Goal: Find specific page/section: Find specific page/section

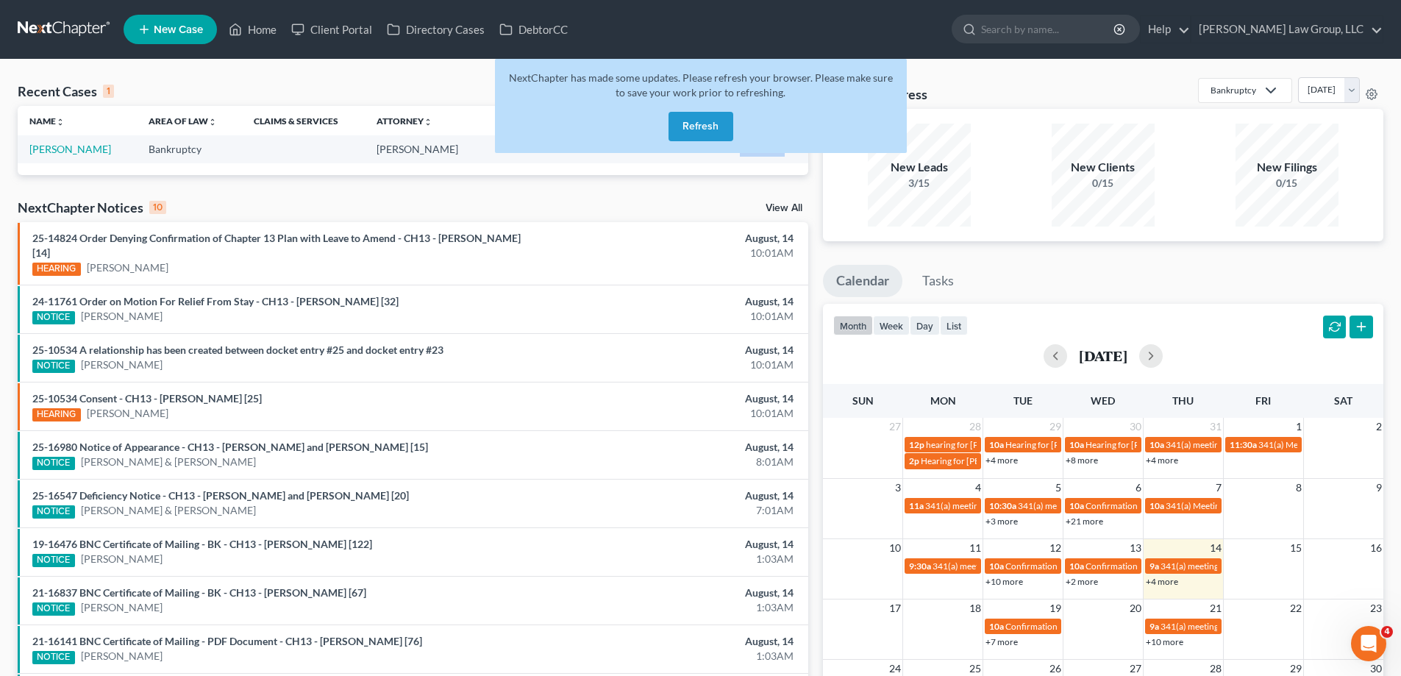
click at [719, 126] on button "Refresh" at bounding box center [701, 126] width 65 height 29
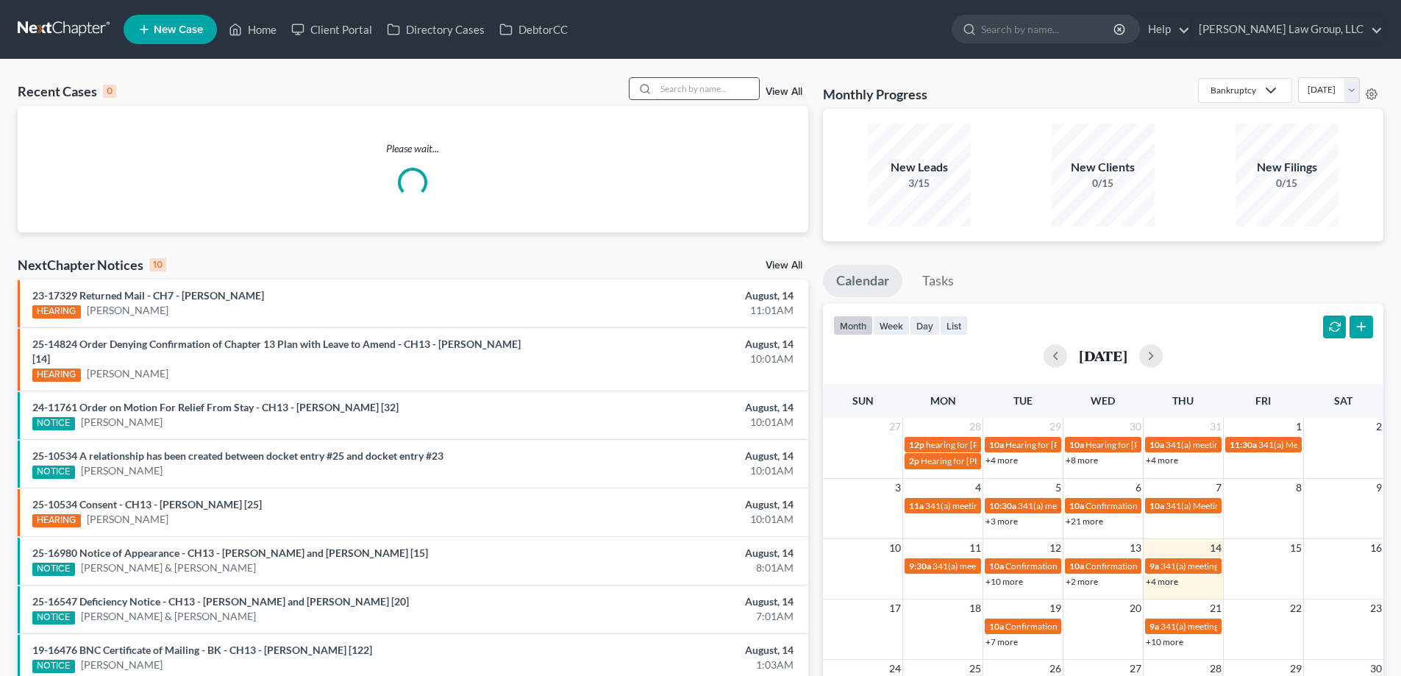
click at [706, 78] on input "search" at bounding box center [707, 88] width 103 height 21
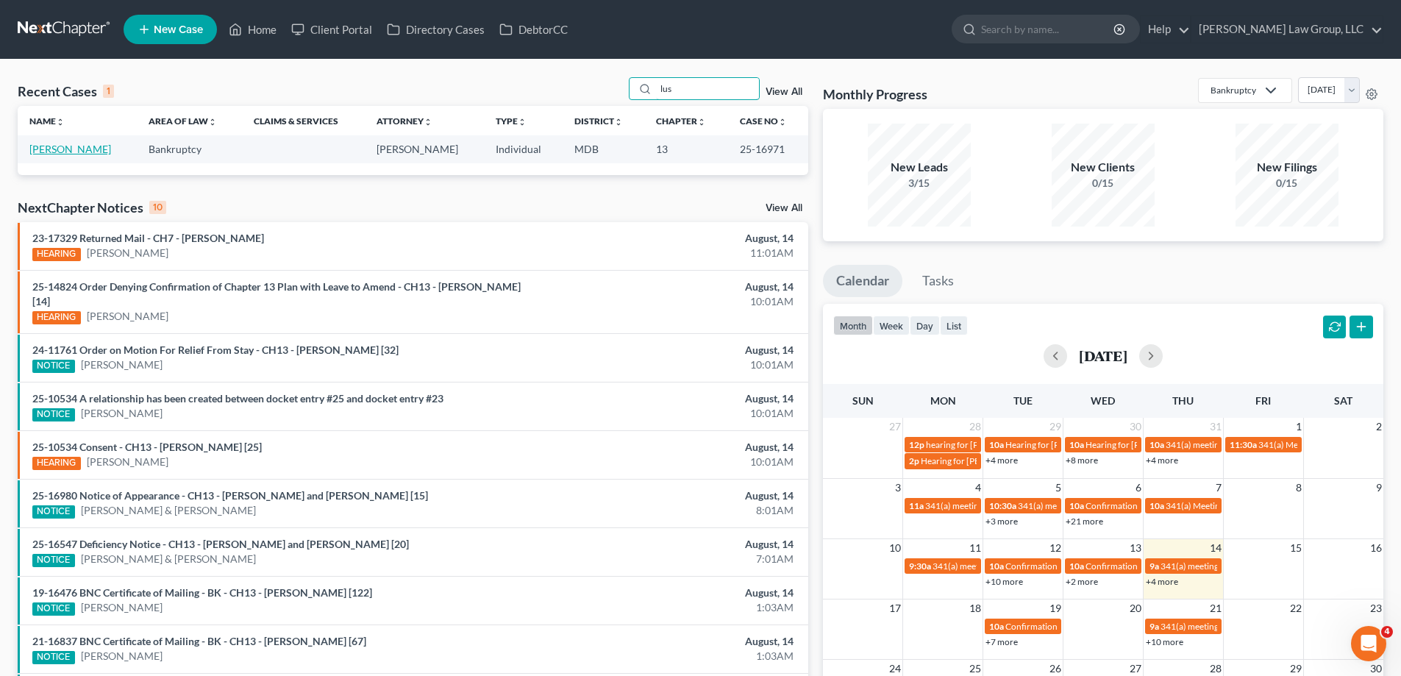
type input "lus"
click at [79, 149] on link "Lusko, Margaret" at bounding box center [70, 149] width 82 height 13
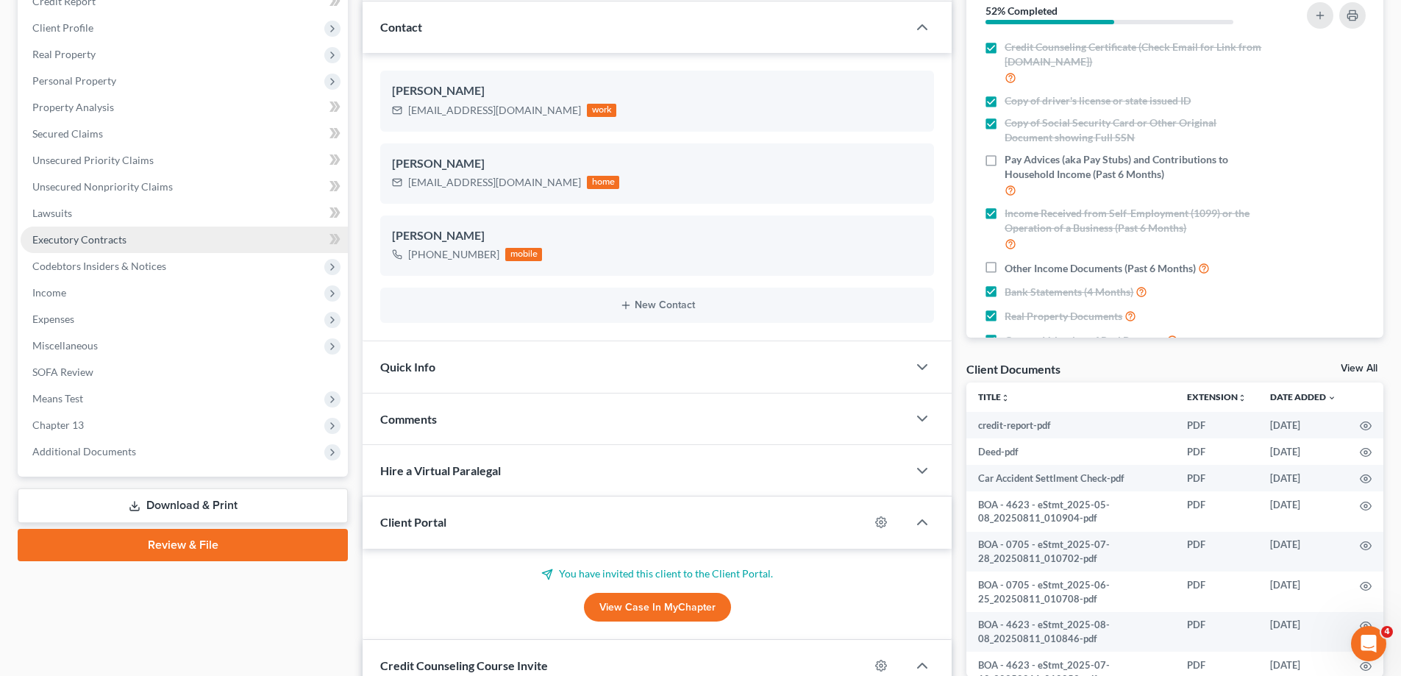
scroll to position [377, 0]
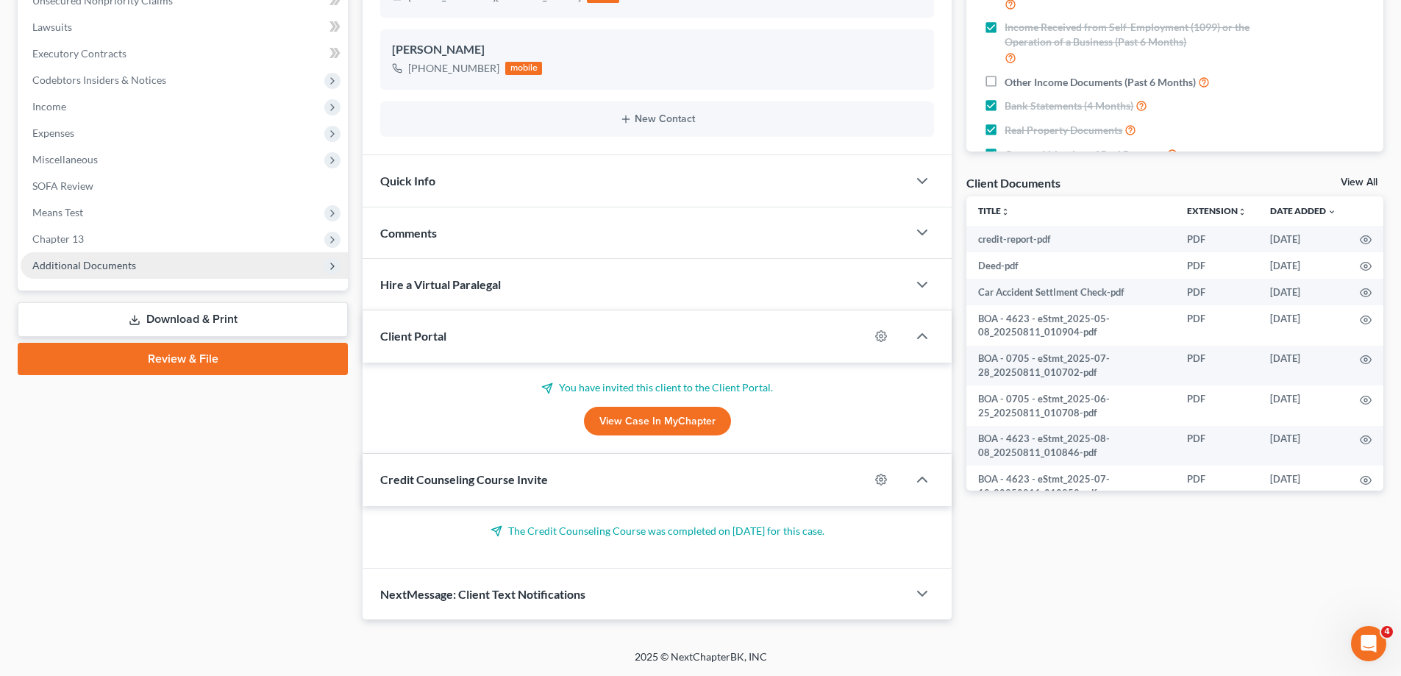
click at [132, 257] on span "Additional Documents" at bounding box center [184, 265] width 327 height 26
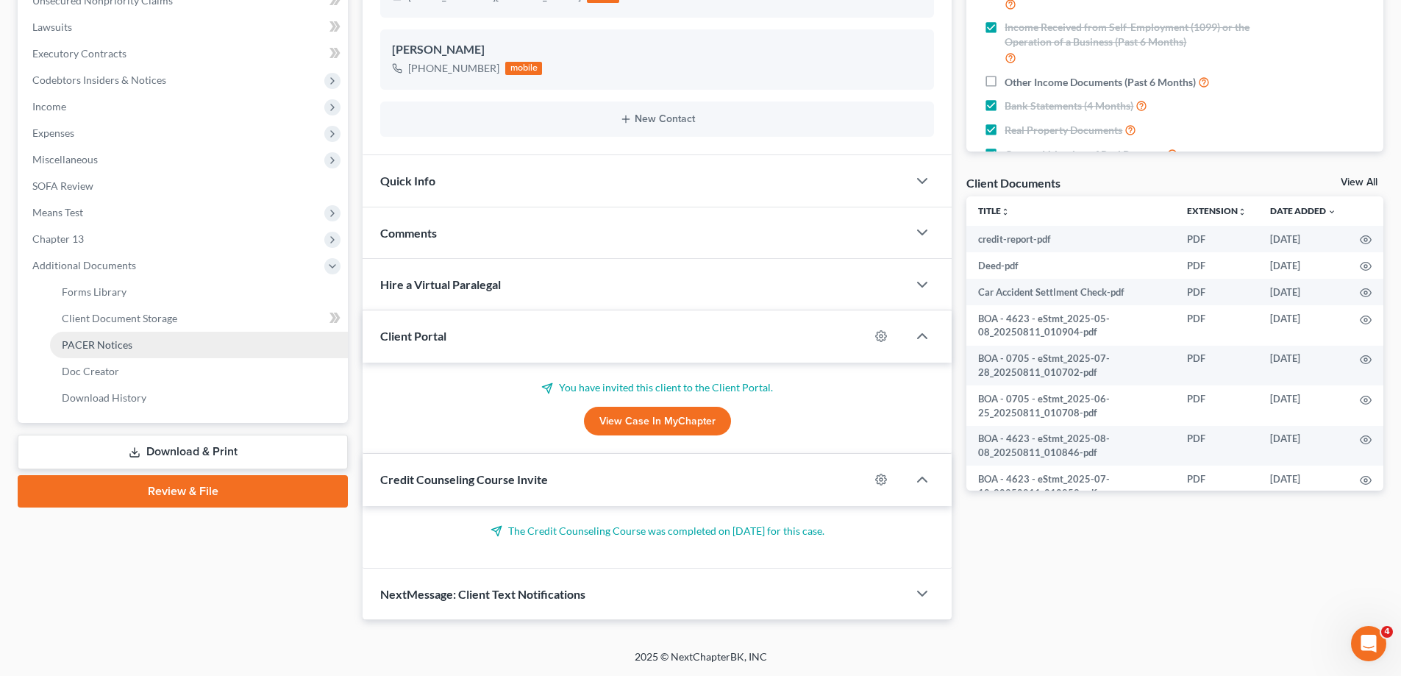
click at [140, 352] on link "PACER Notices" at bounding box center [199, 345] width 298 height 26
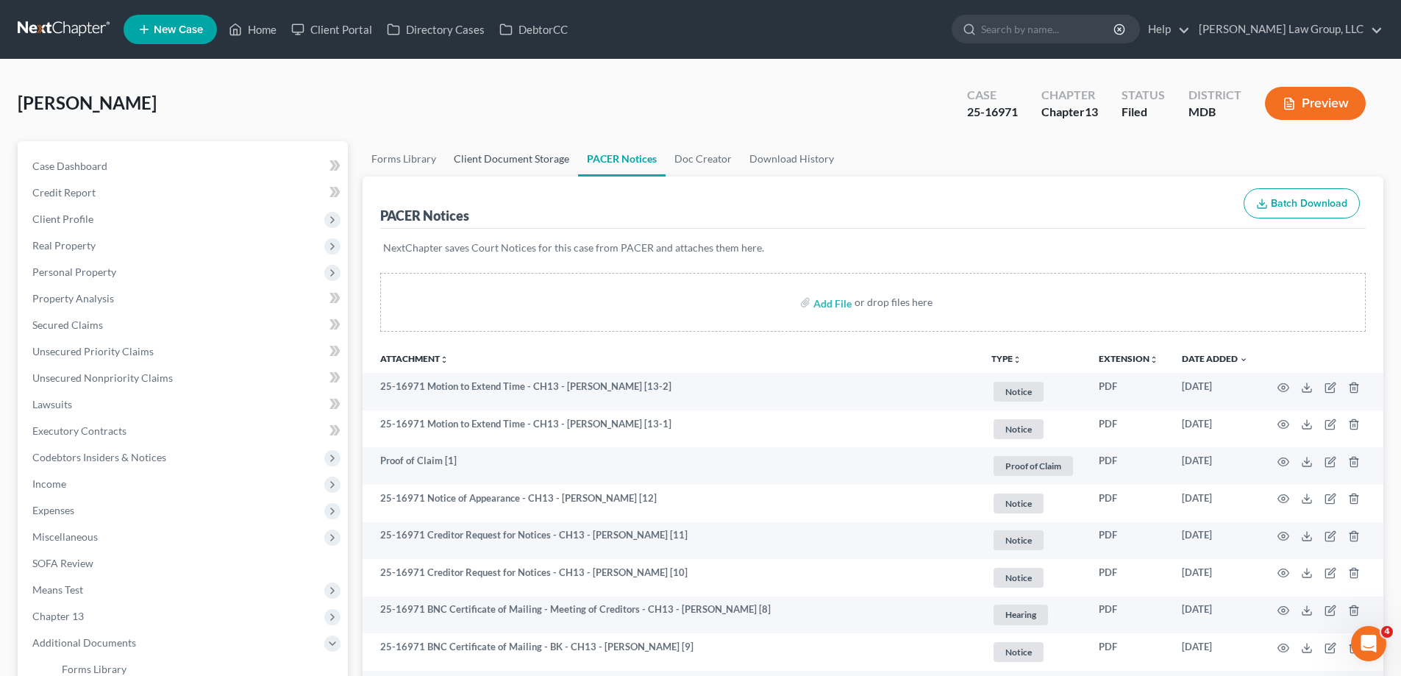
click at [524, 163] on link "Client Document Storage" at bounding box center [511, 158] width 133 height 35
select select "14"
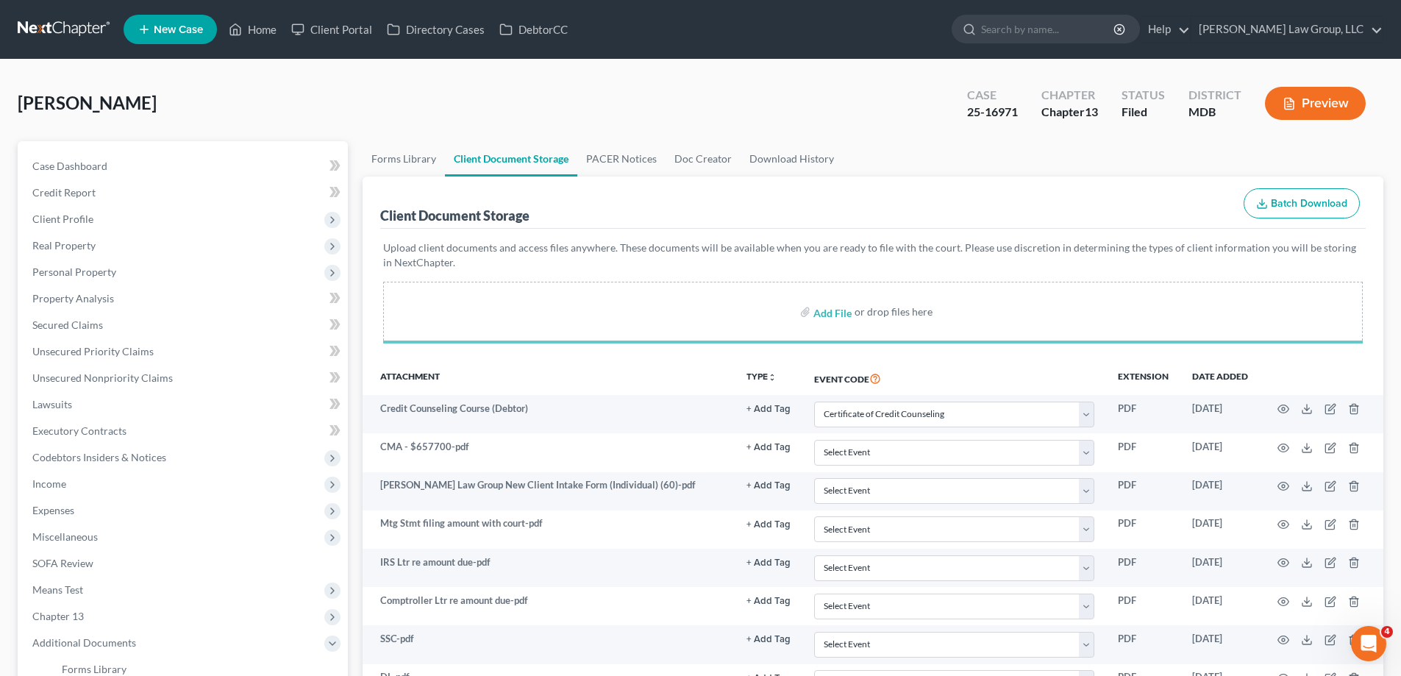
select select "14"
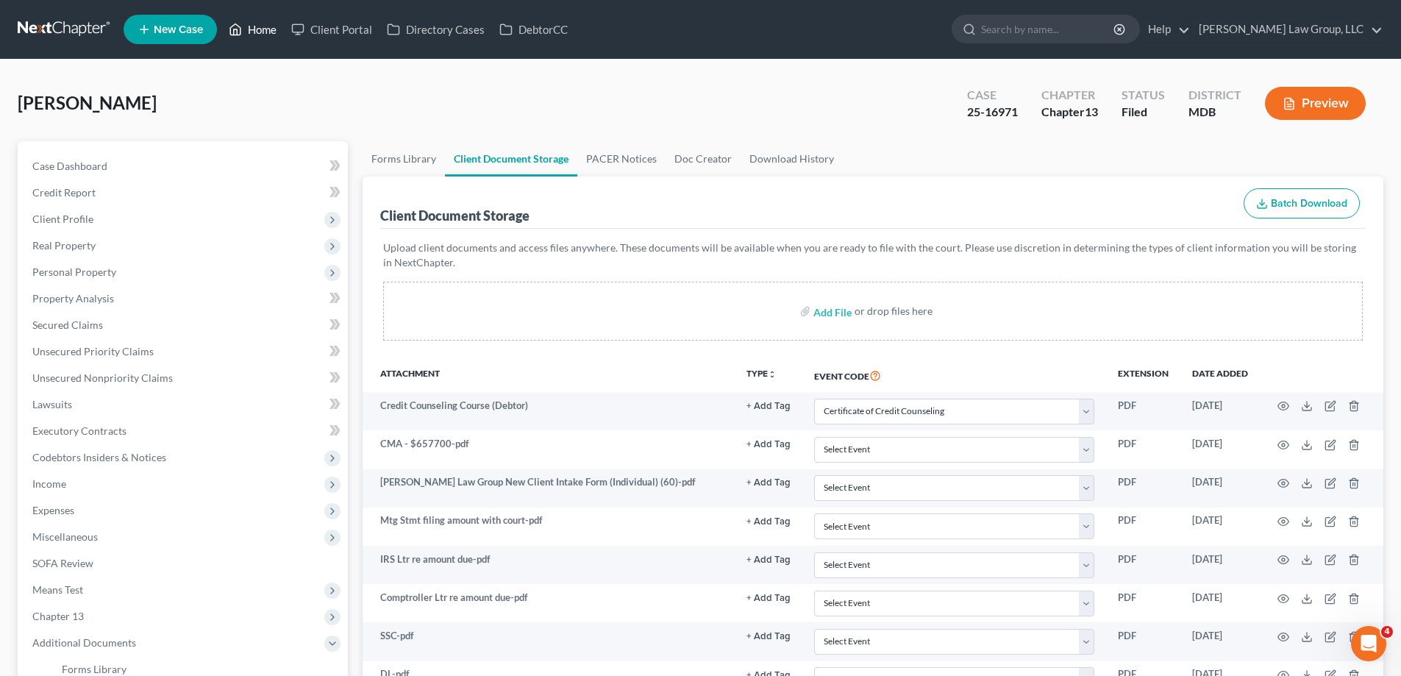
click at [273, 32] on link "Home" at bounding box center [252, 29] width 63 height 26
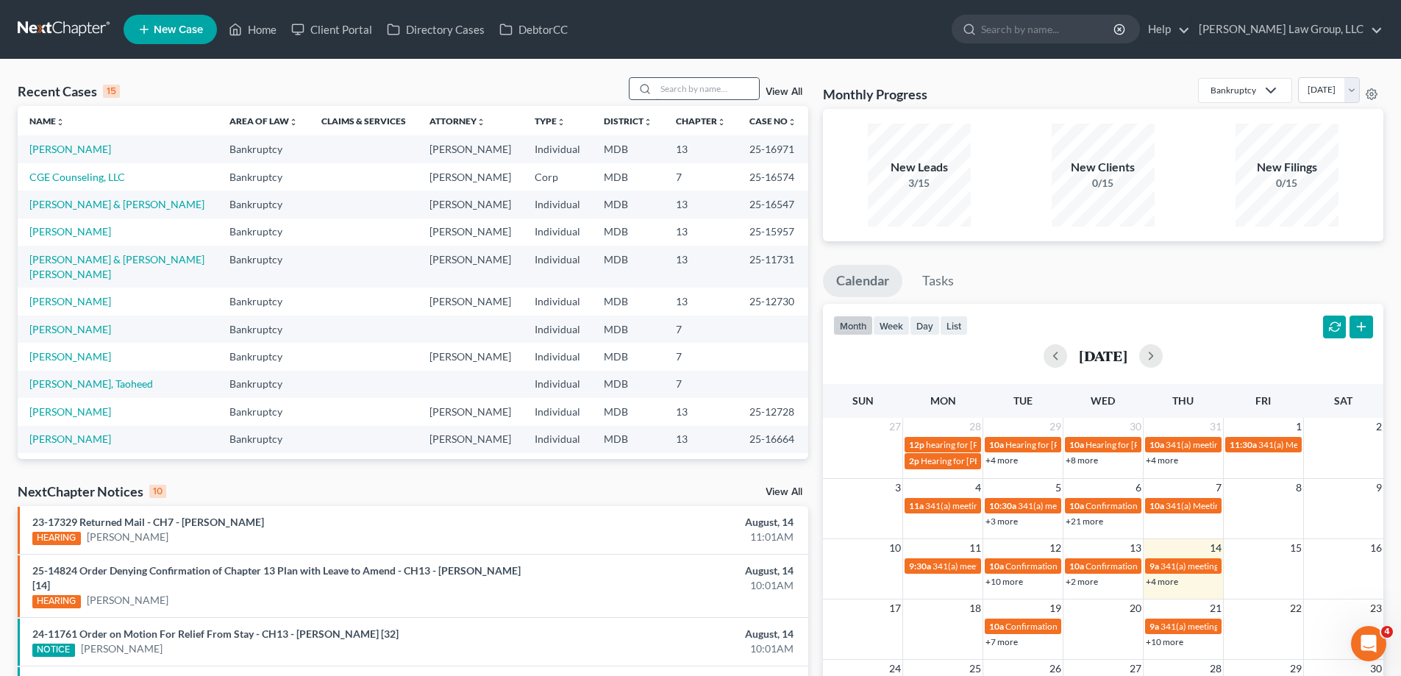
click at [674, 91] on input "search" at bounding box center [707, 88] width 103 height 21
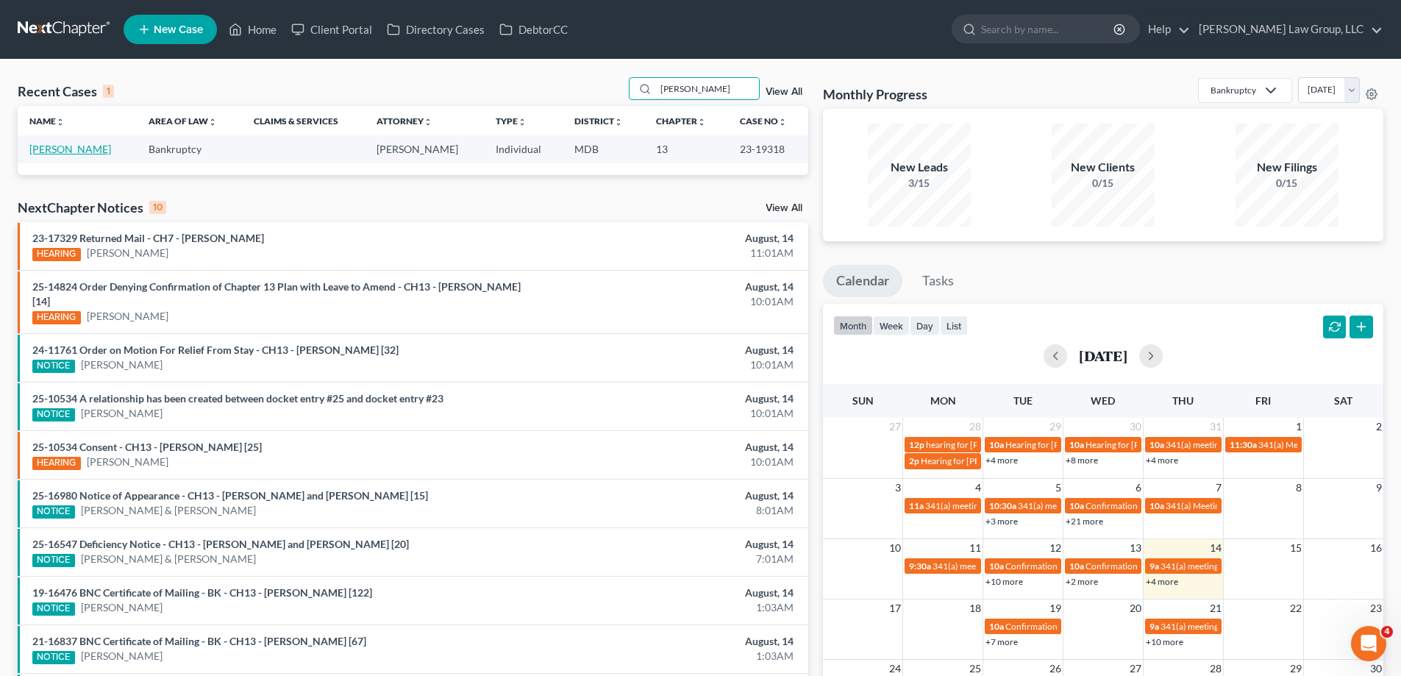
type input "gaskins"
click at [76, 152] on link "Gaskins, Melvin" at bounding box center [70, 149] width 82 height 13
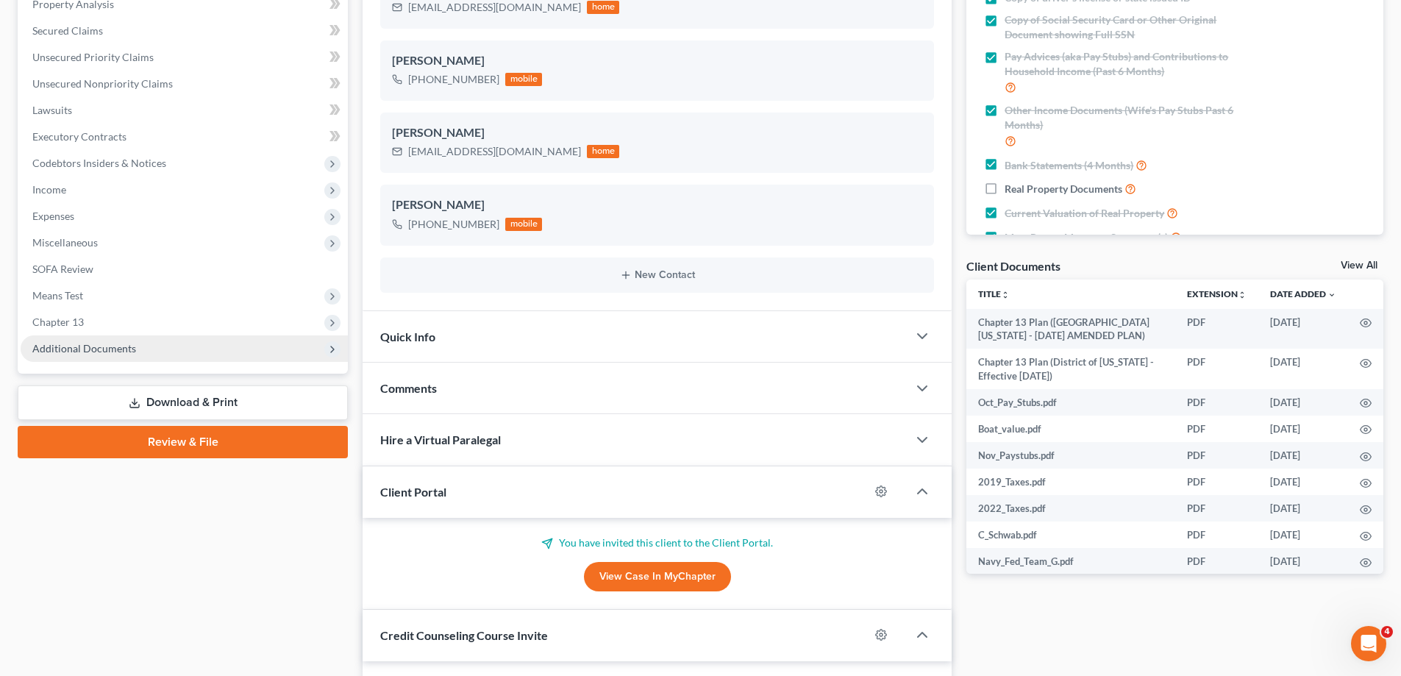
scroll to position [21, 0]
click at [138, 346] on span "Additional Documents" at bounding box center [184, 348] width 327 height 26
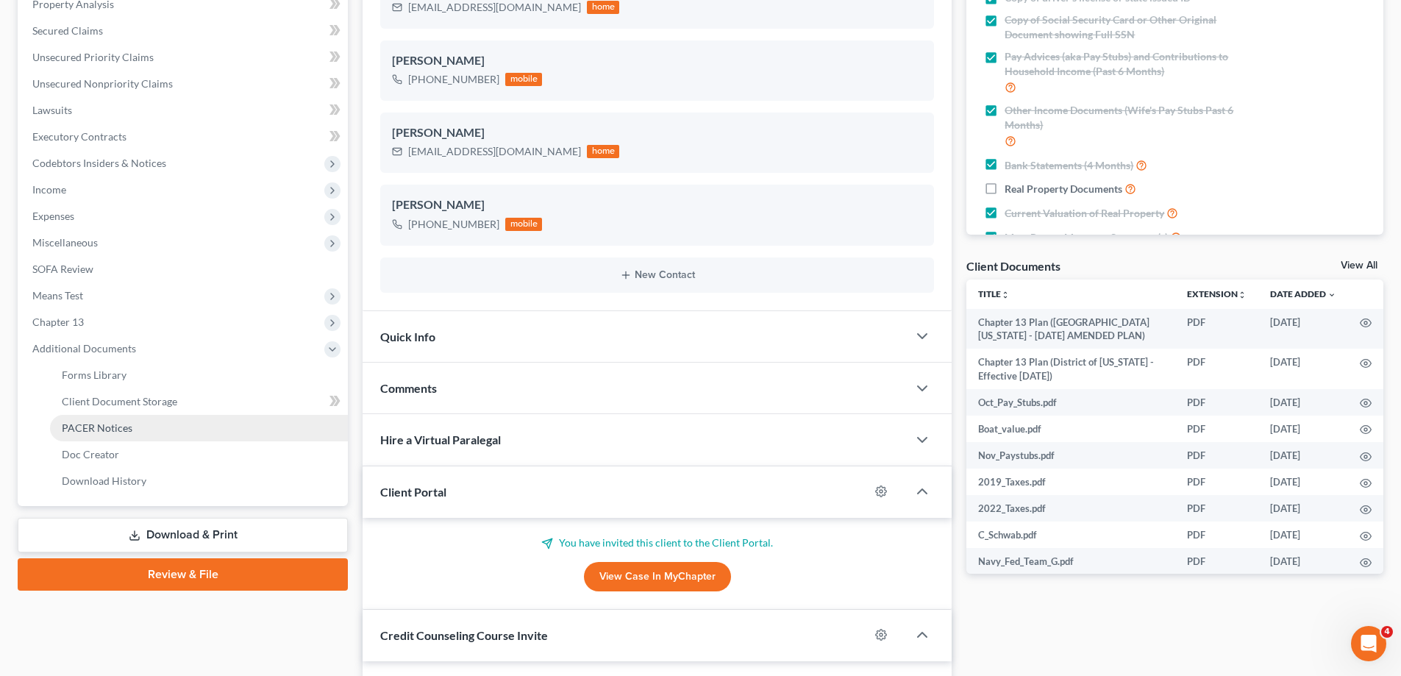
click at [157, 437] on link "PACER Notices" at bounding box center [199, 428] width 298 height 26
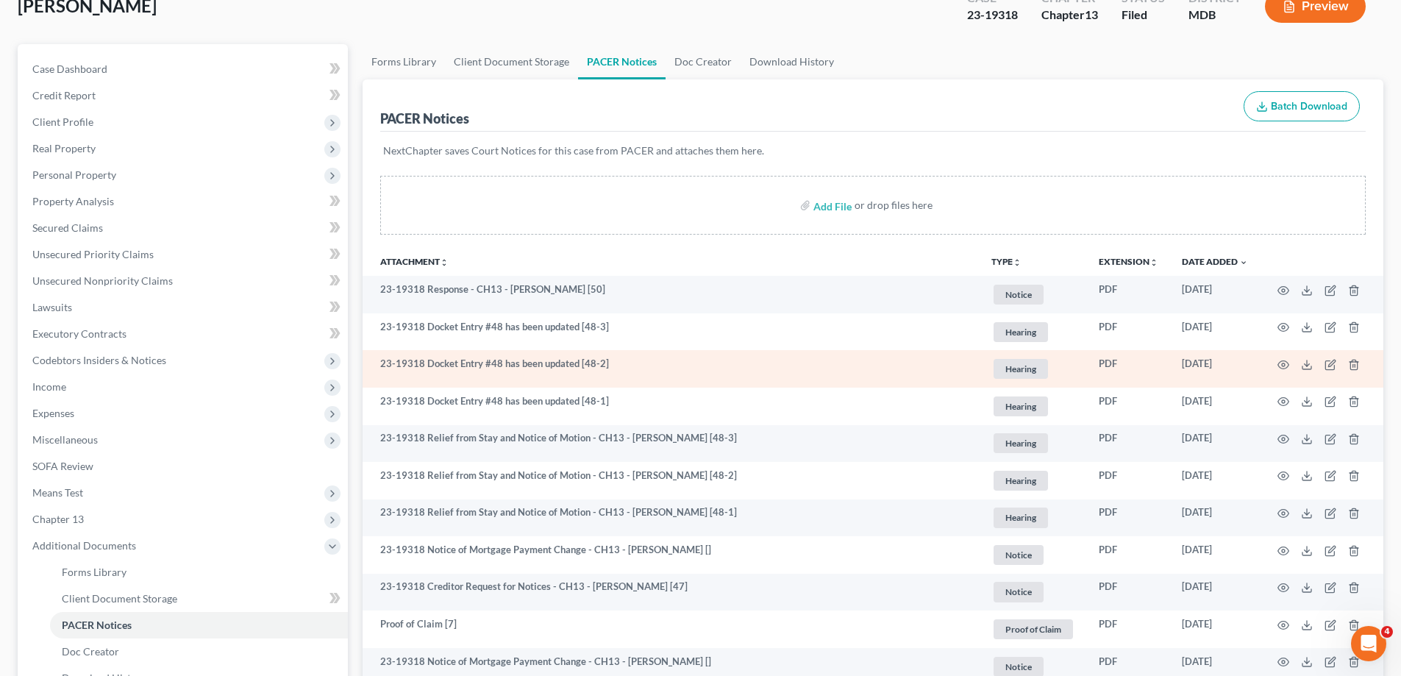
scroll to position [147, 0]
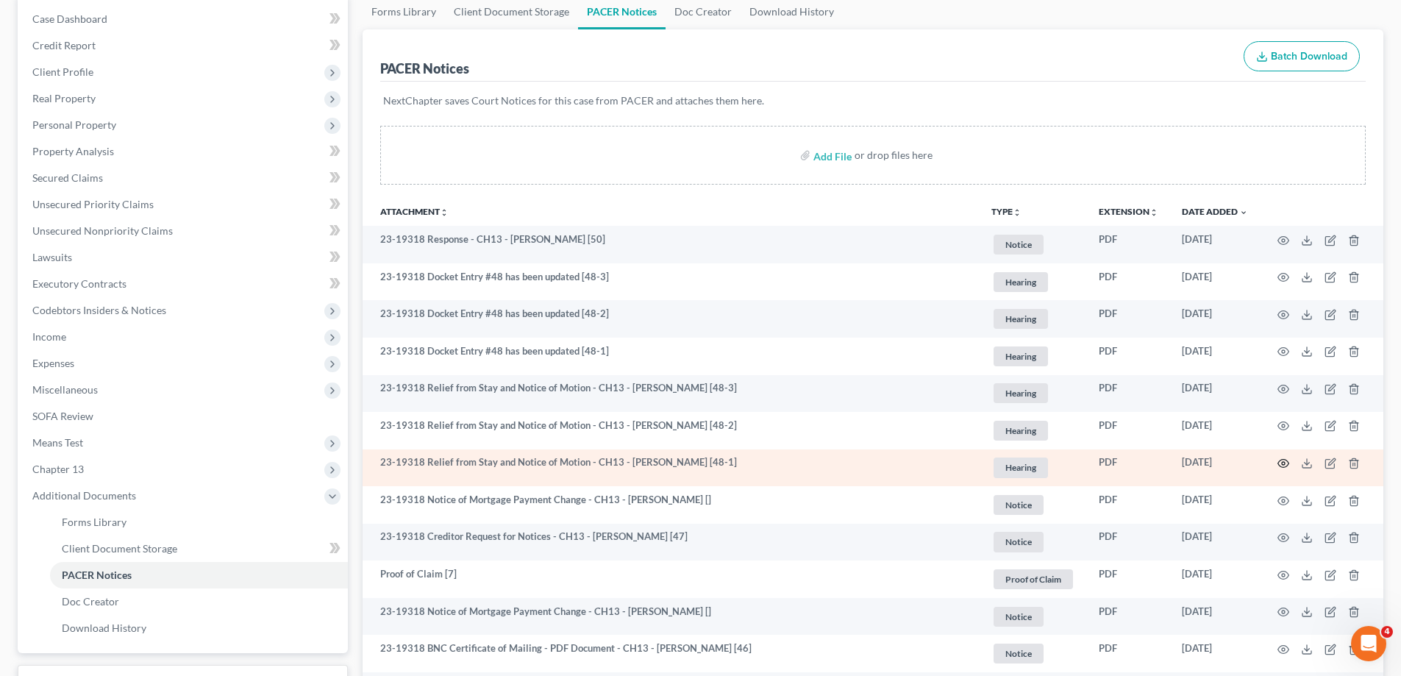
click at [1283, 463] on icon "button" at bounding box center [1283, 463] width 12 height 12
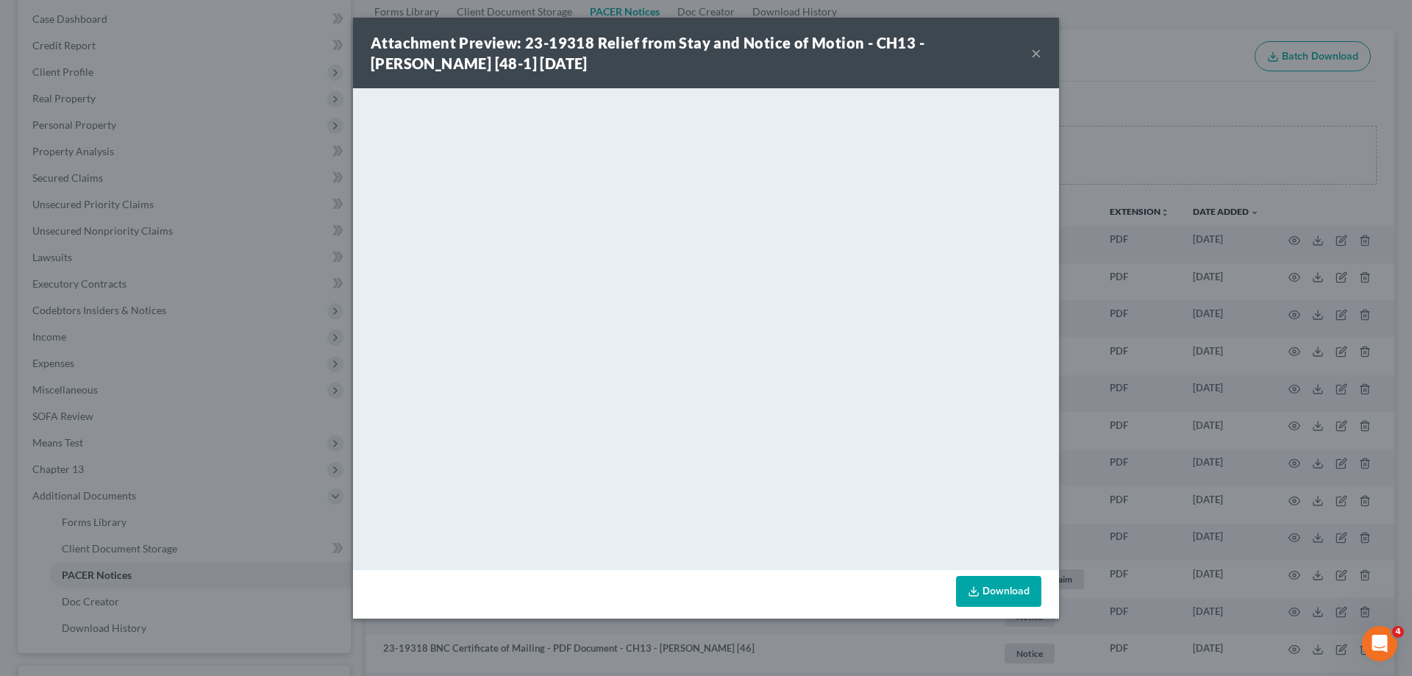
click at [1033, 52] on button "×" at bounding box center [1036, 53] width 10 height 18
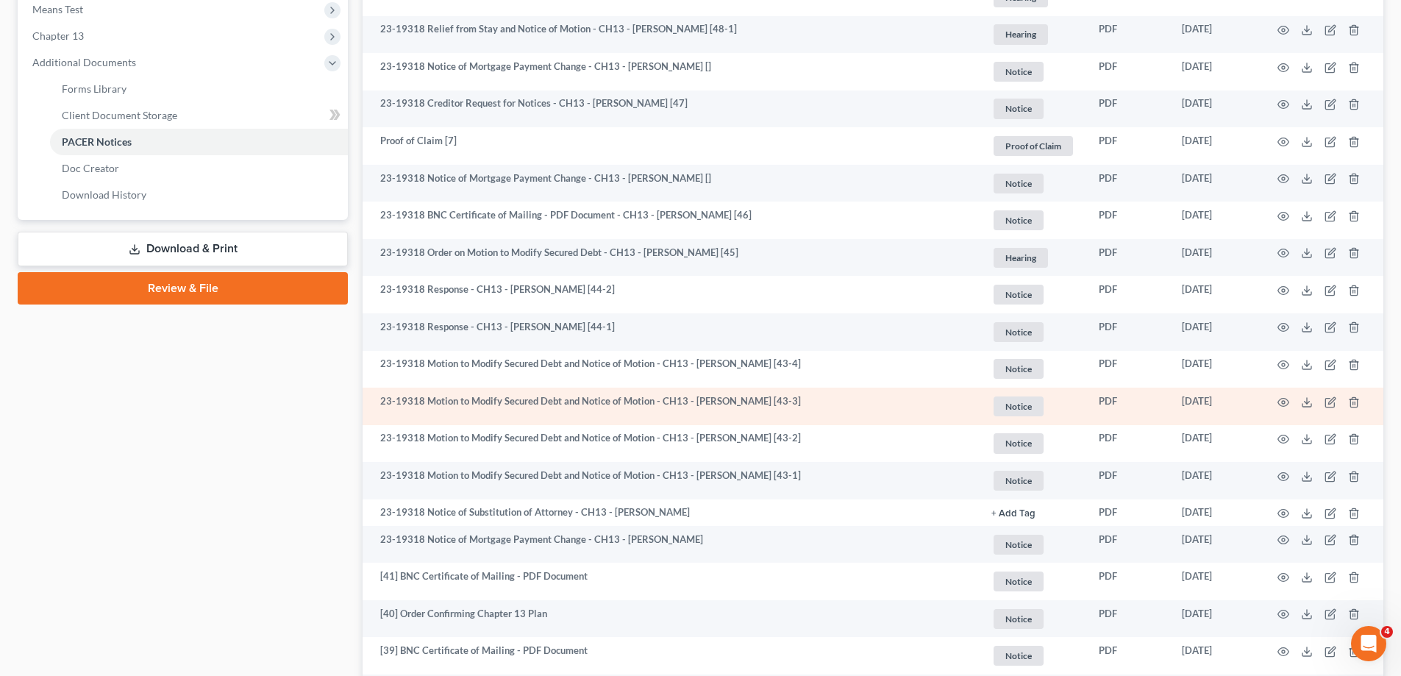
scroll to position [588, 0]
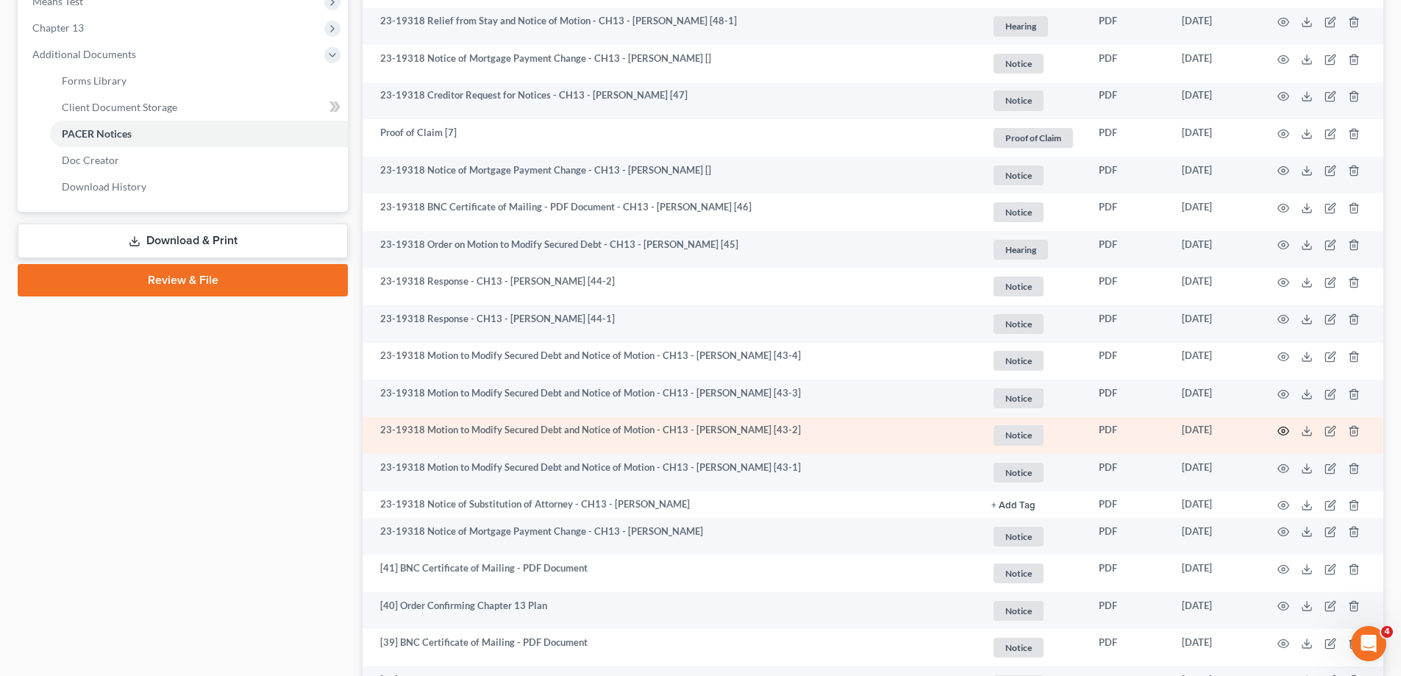
click at [1285, 427] on icon "button" at bounding box center [1283, 431] width 12 height 12
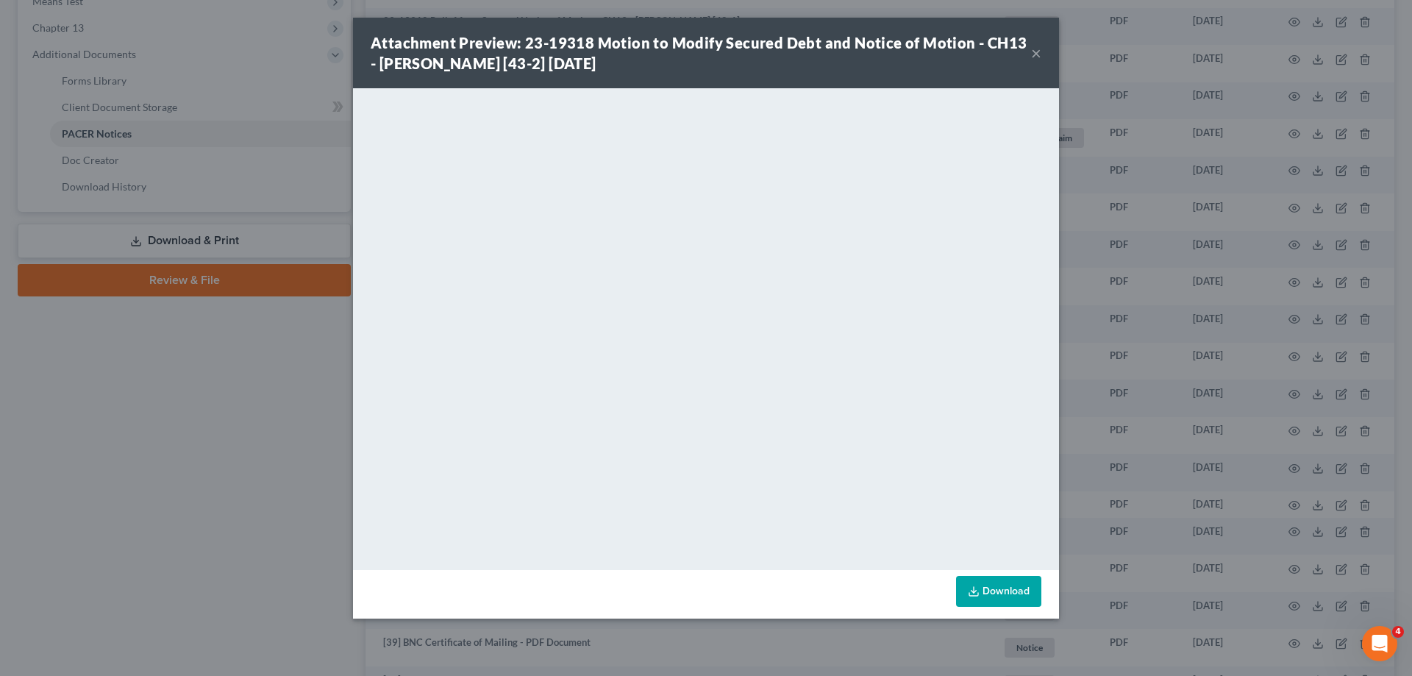
click at [1033, 51] on button "×" at bounding box center [1036, 53] width 10 height 18
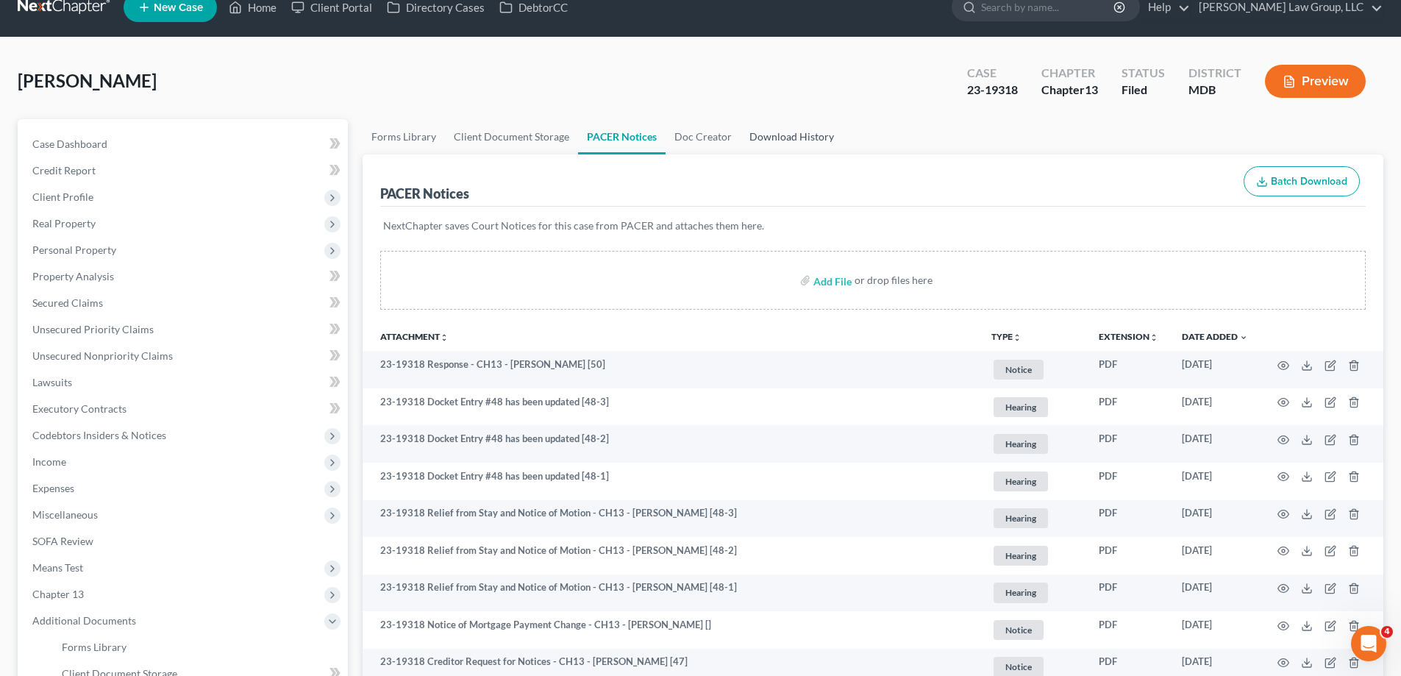
scroll to position [0, 0]
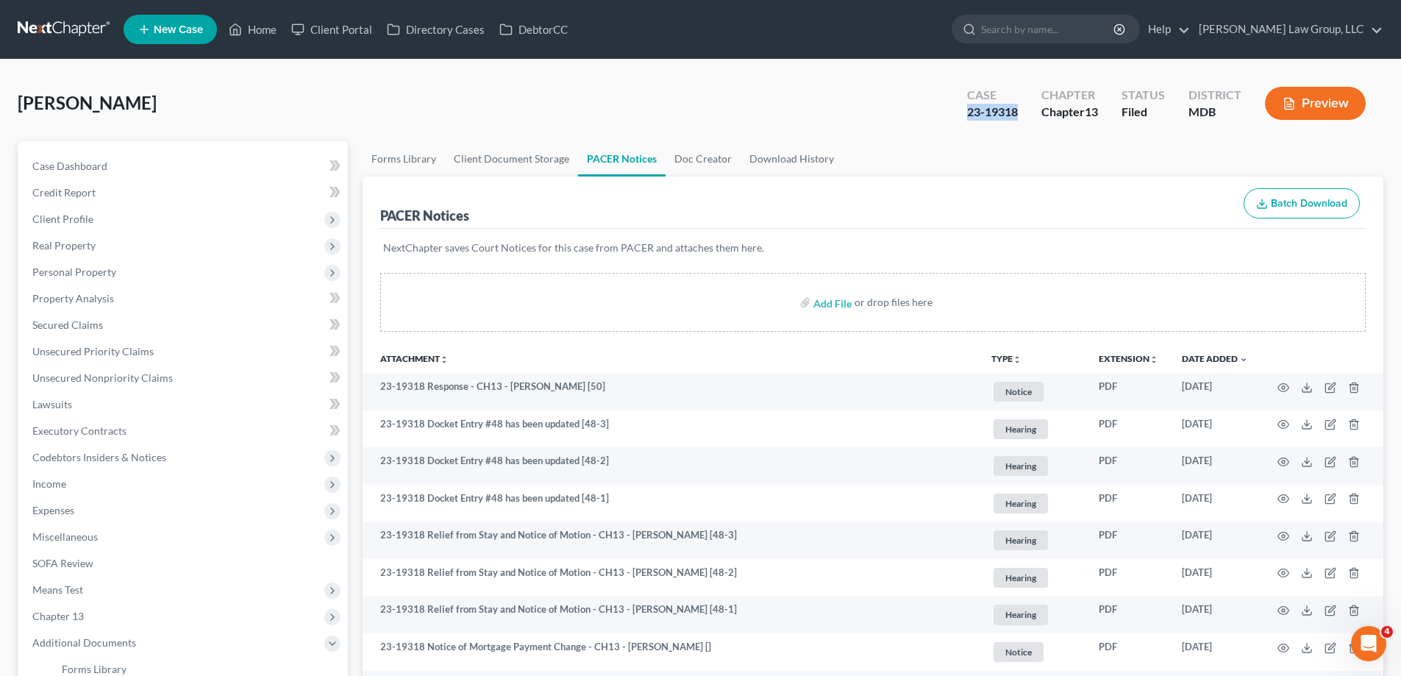
drag, startPoint x: 1024, startPoint y: 110, endPoint x: 955, endPoint y: 125, distance: 70.7
click at [955, 125] on div "Case 23-19318" at bounding box center [992, 104] width 74 height 43
copy div "23-19318"
click at [252, 35] on link "Home" at bounding box center [252, 29] width 63 height 26
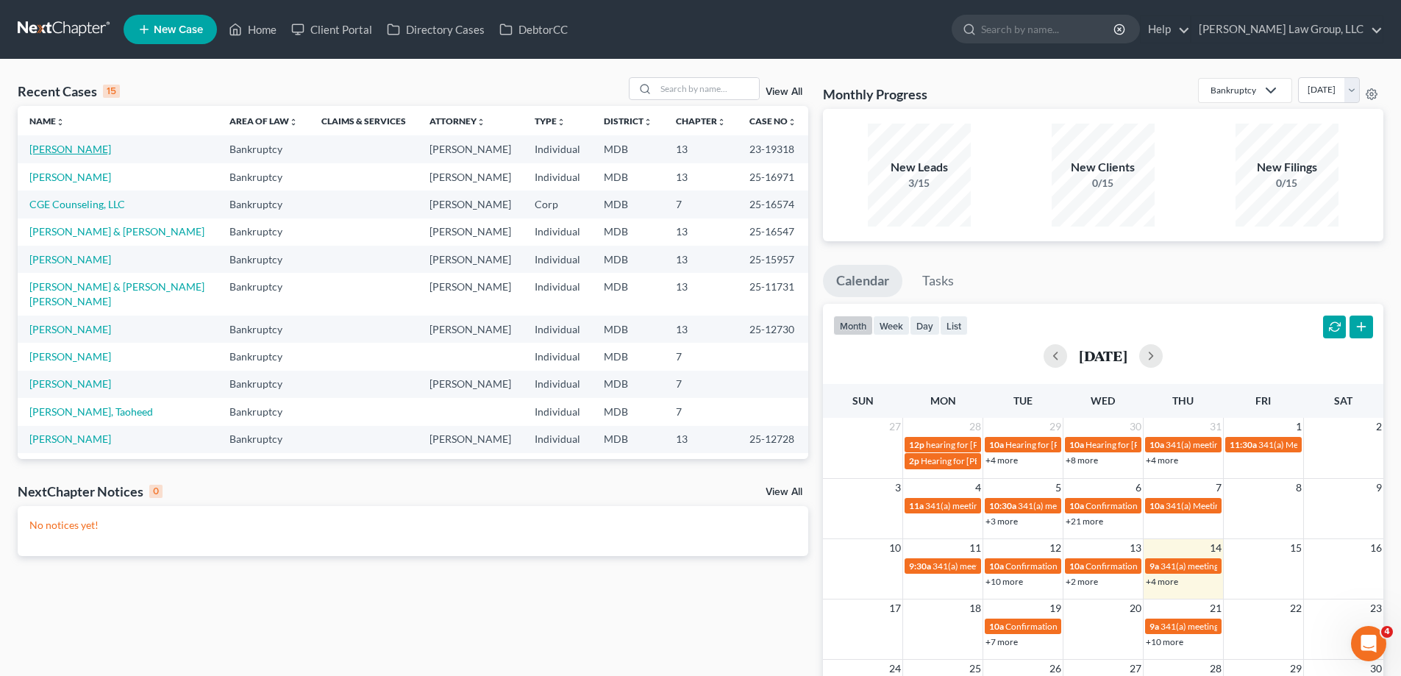
click at [70, 149] on link "Gaskins, Melvin" at bounding box center [70, 149] width 82 height 13
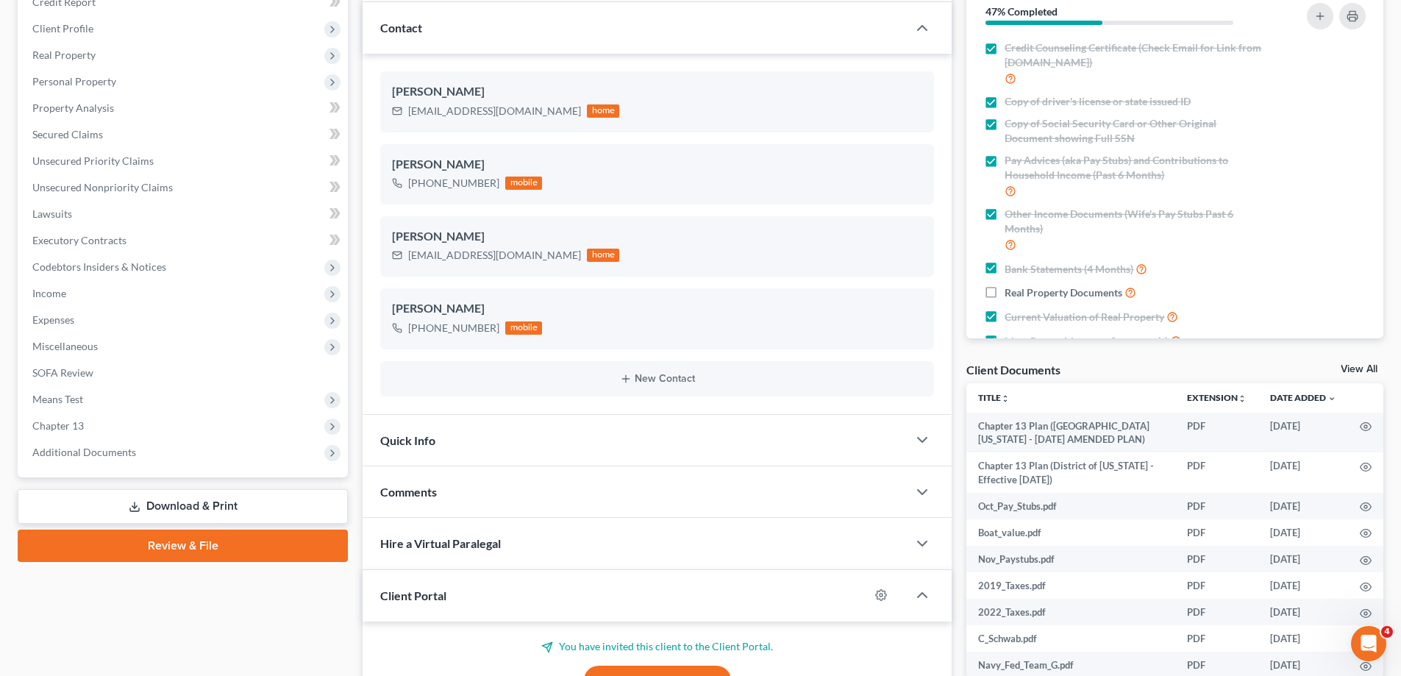
scroll to position [294, 0]
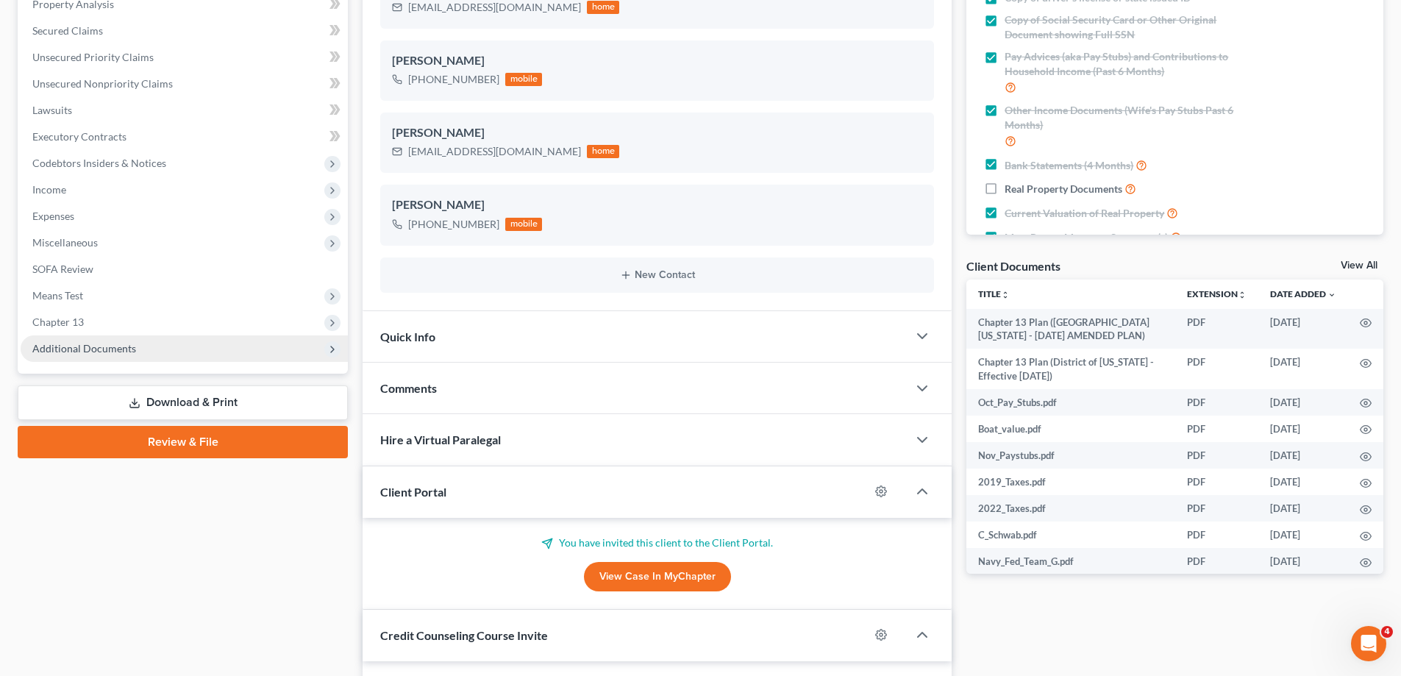
click at [143, 353] on span "Additional Documents" at bounding box center [184, 348] width 327 height 26
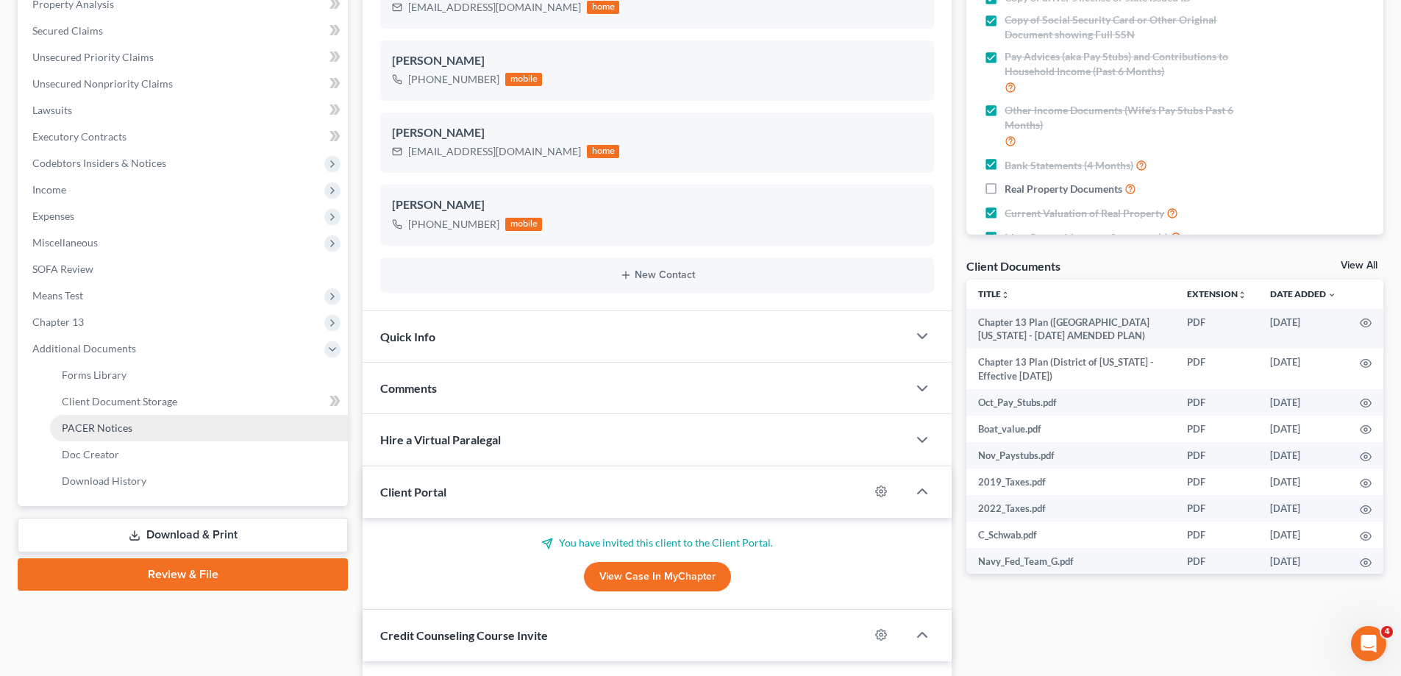
click at [128, 432] on span "PACER Notices" at bounding box center [97, 427] width 71 height 13
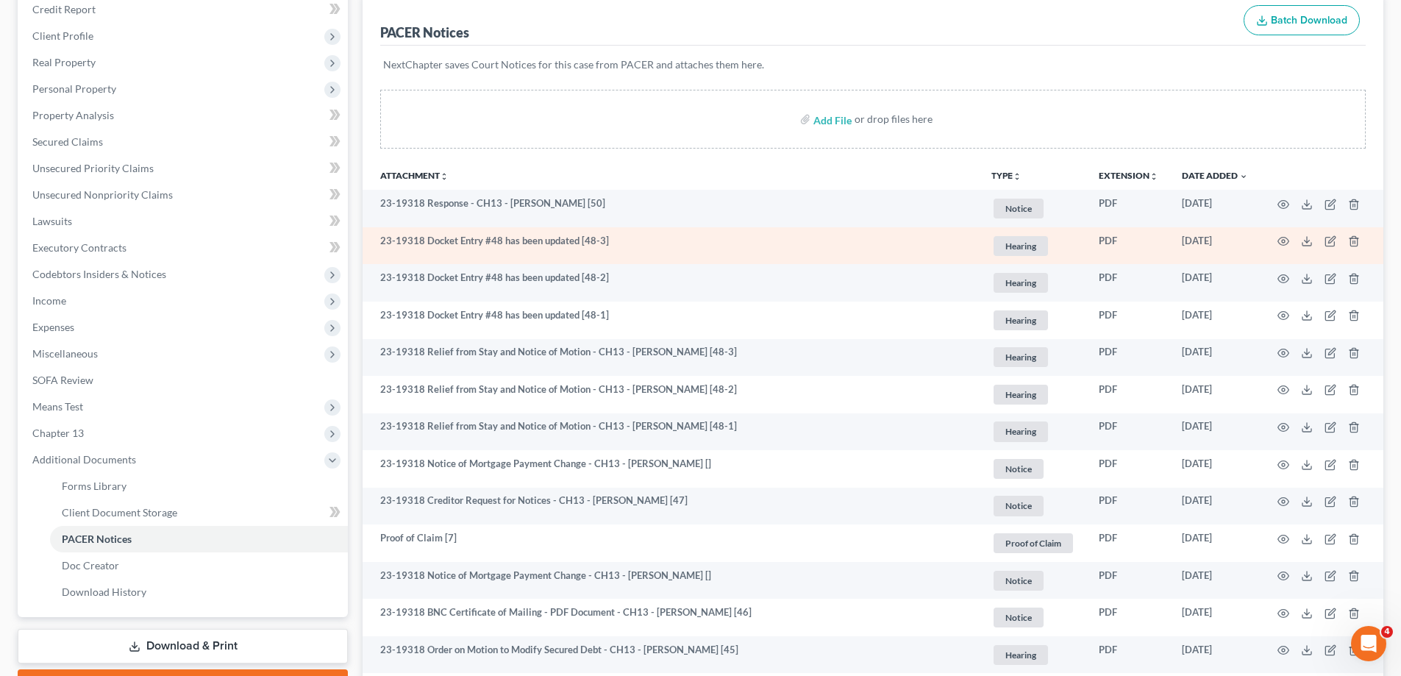
scroll to position [221, 0]
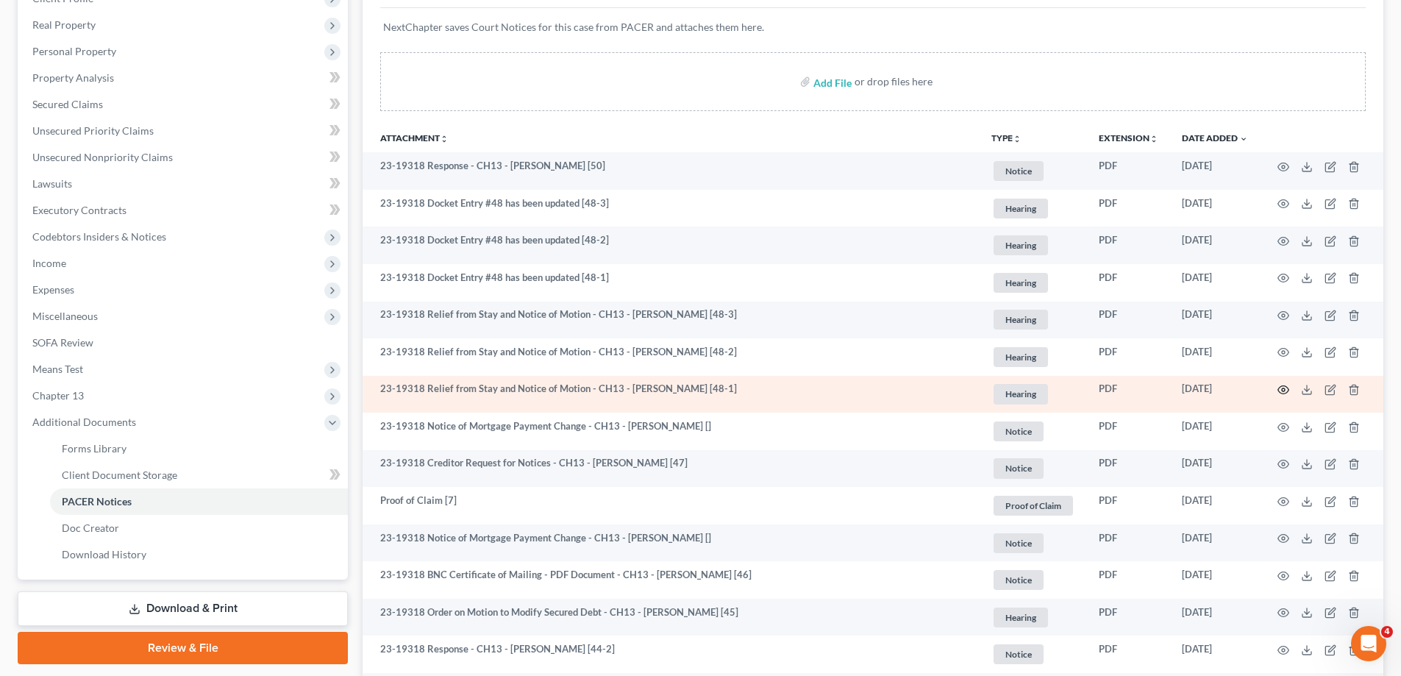
click at [1279, 391] on icon "button" at bounding box center [1283, 390] width 11 height 8
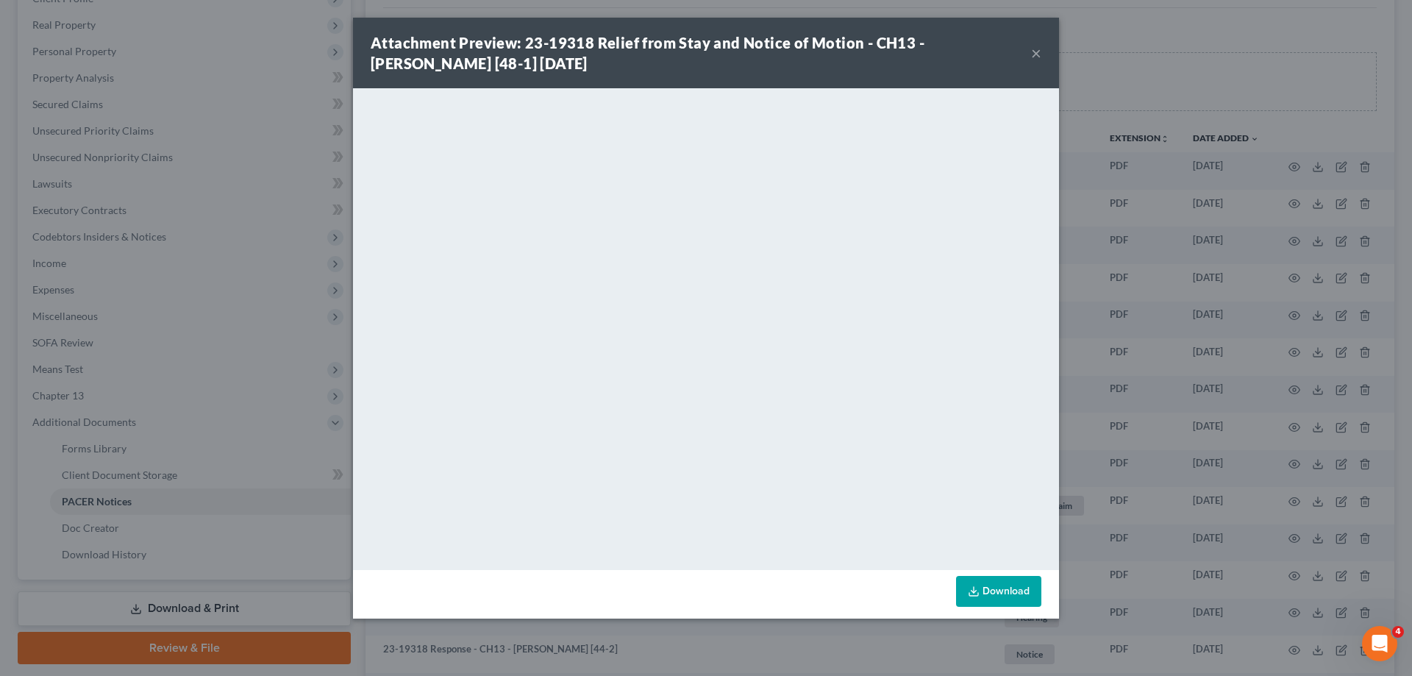
click at [1037, 46] on button "×" at bounding box center [1036, 53] width 10 height 18
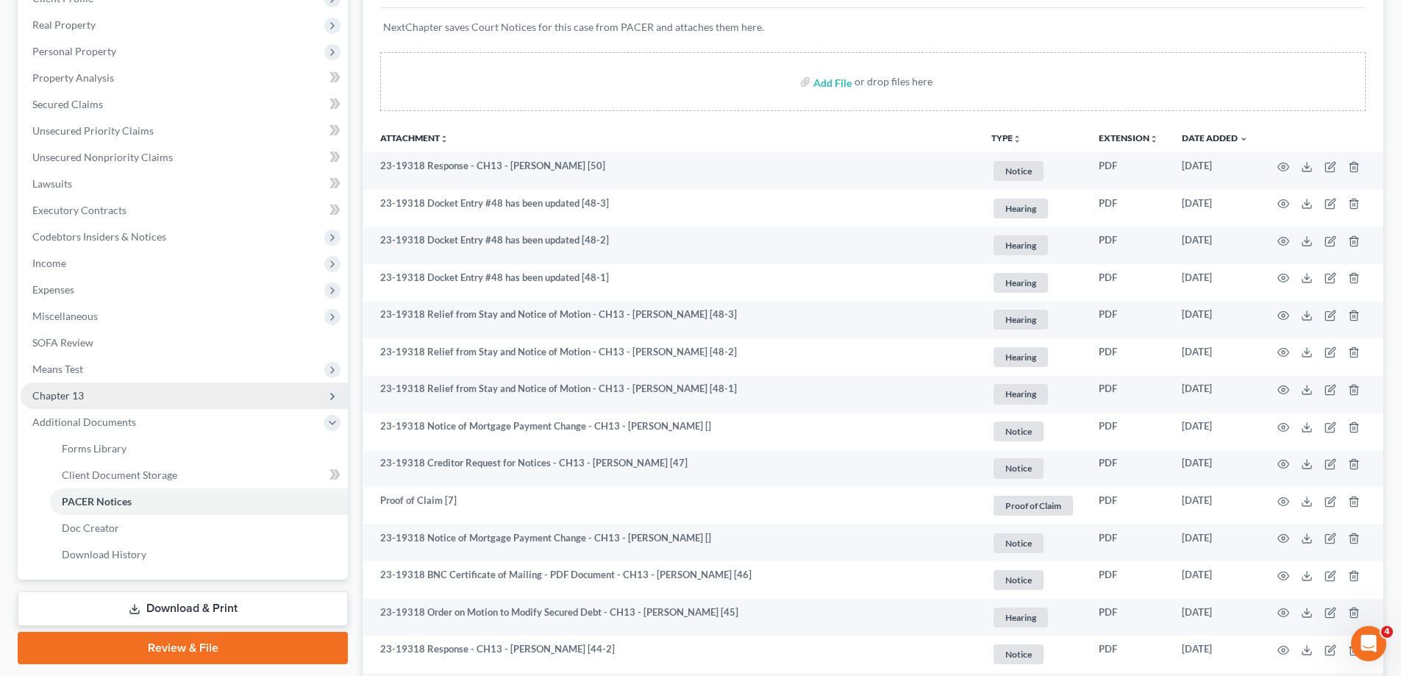
click at [166, 398] on span "Chapter 13" at bounding box center [184, 395] width 327 height 26
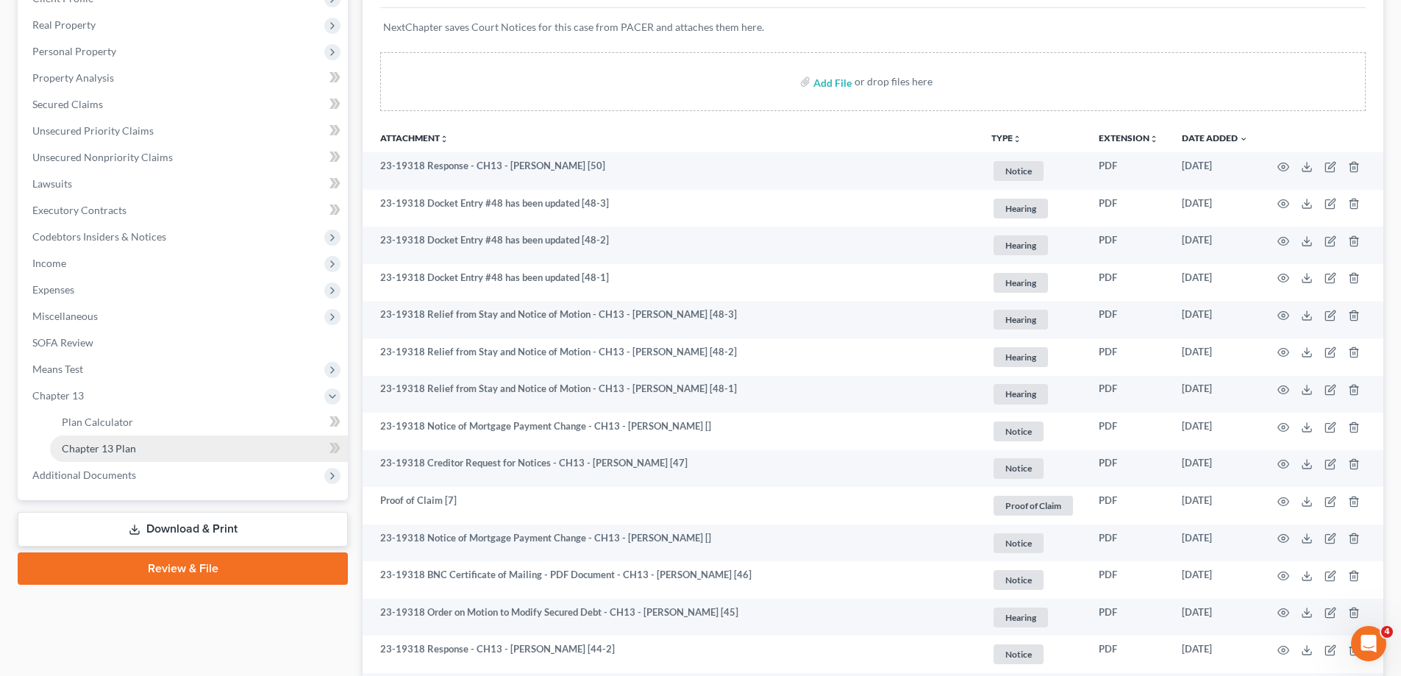
click at [180, 449] on link "Chapter 13 Plan" at bounding box center [199, 448] width 298 height 26
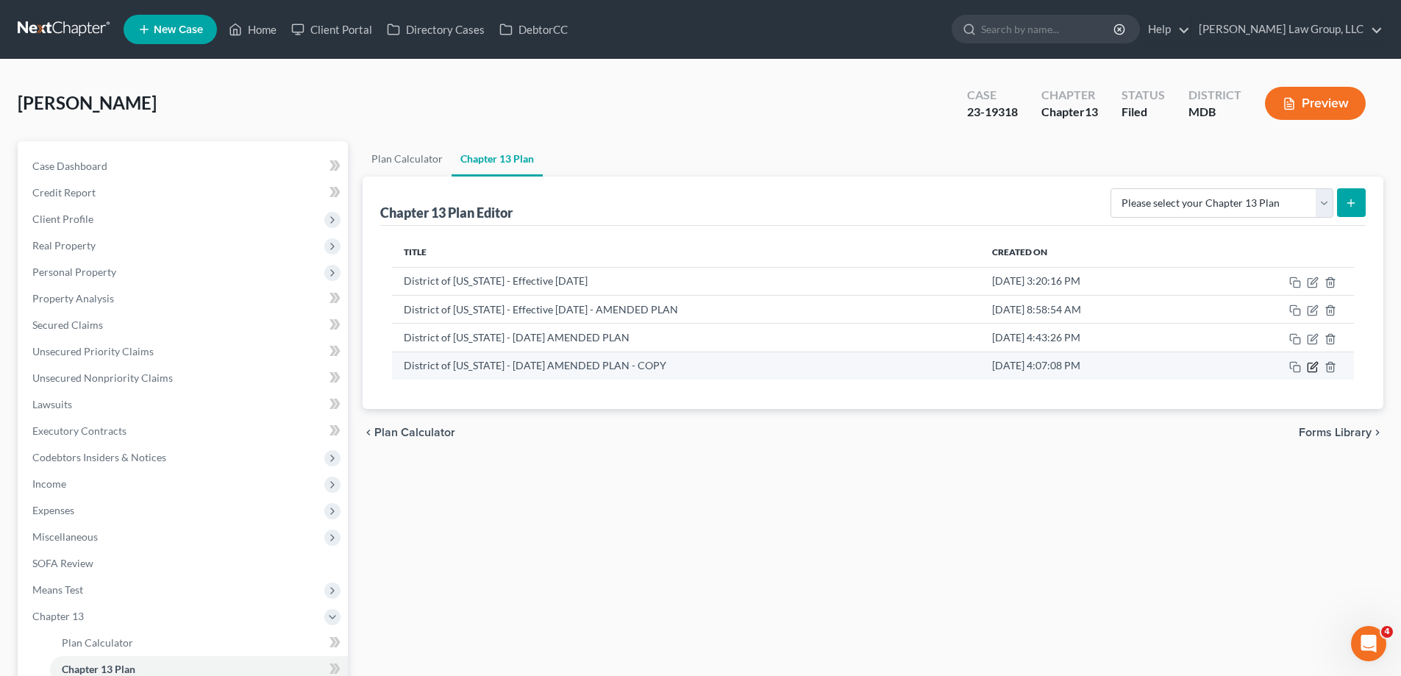
click at [1310, 368] on icon "button" at bounding box center [1313, 367] width 12 height 12
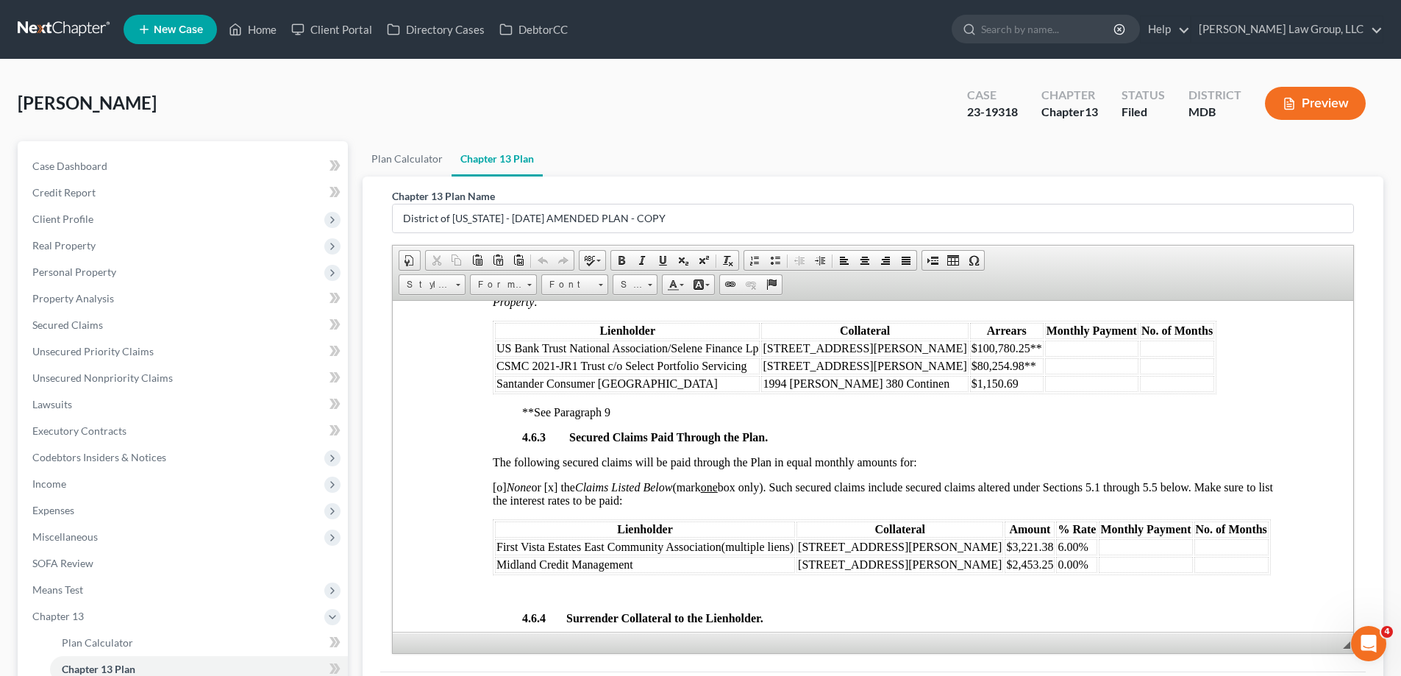
scroll to position [2427, 0]
